Goal: Find contact information: Find contact information

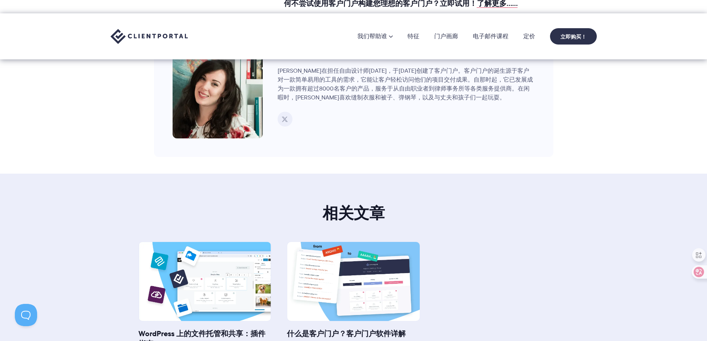
scroll to position [7304, 0]
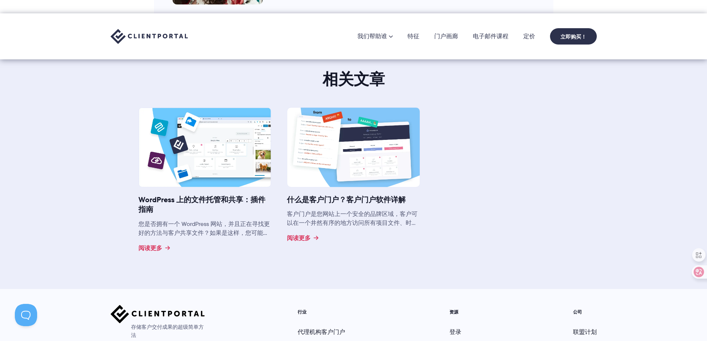
drag, startPoint x: 583, startPoint y: 227, endPoint x: 579, endPoint y: 247, distance: 20.7
